Goal: Check status: Check status

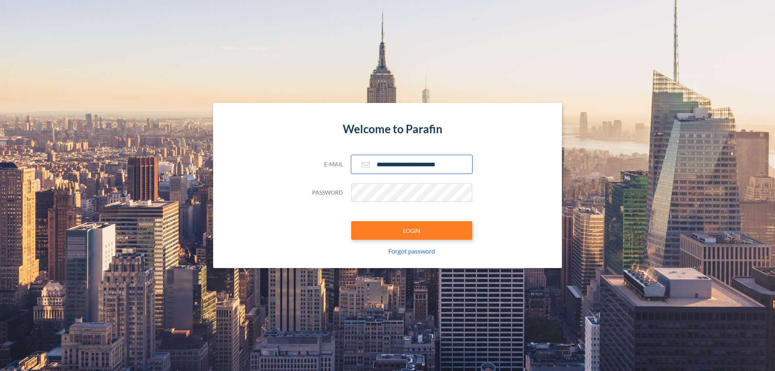
type input "**********"
click at [412, 231] on button "LOGIN" at bounding box center [411, 230] width 121 height 19
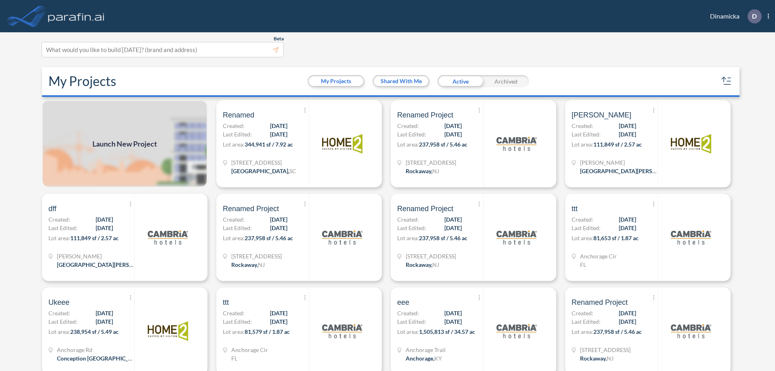
scroll to position [2, 0]
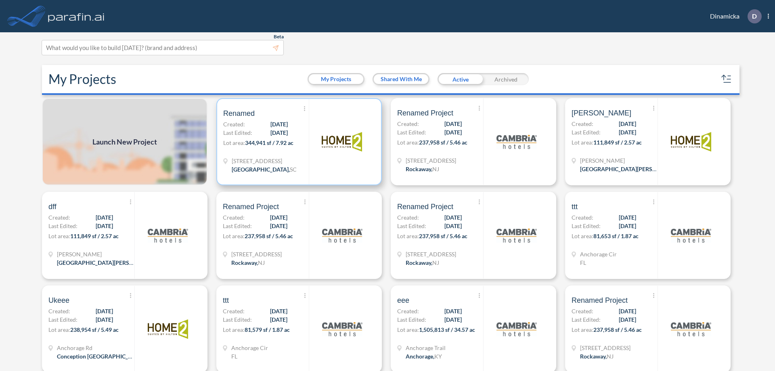
click at [298, 142] on p "Lot area: 344,941 sf / 7.92 ac" at bounding box center [266, 145] width 86 height 12
